Goal: Transaction & Acquisition: Download file/media

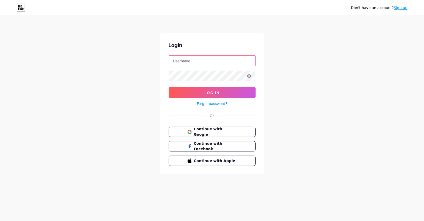
click at [223, 58] on input "text" at bounding box center [212, 61] width 86 height 10
type input "[EMAIL_ADDRESS][DOMAIN_NAME]"
click at [215, 96] on button "Log In" at bounding box center [212, 92] width 87 height 10
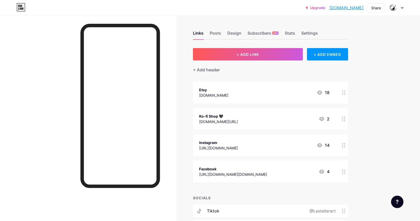
click at [401, 7] on icon at bounding box center [402, 7] width 2 height 1
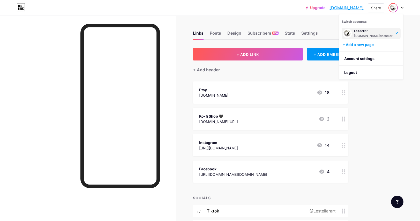
click at [401, 7] on icon at bounding box center [402, 7] width 2 height 1
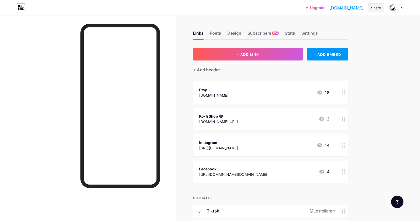
click at [381, 9] on div "Share" at bounding box center [376, 7] width 10 height 5
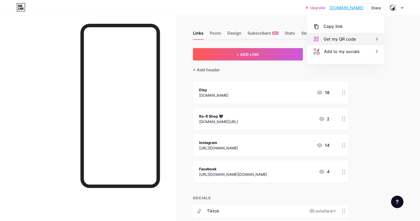
click at [340, 41] on div "Get my QR code" at bounding box center [340, 39] width 32 height 6
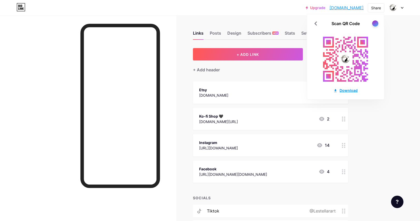
click at [345, 91] on div "Download" at bounding box center [346, 90] width 24 height 5
